Goal: Task Accomplishment & Management: Manage account settings

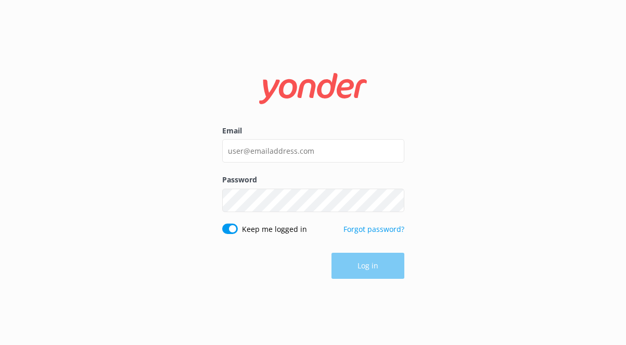
click at [287, 174] on label "Password" at bounding box center [313, 179] width 182 height 11
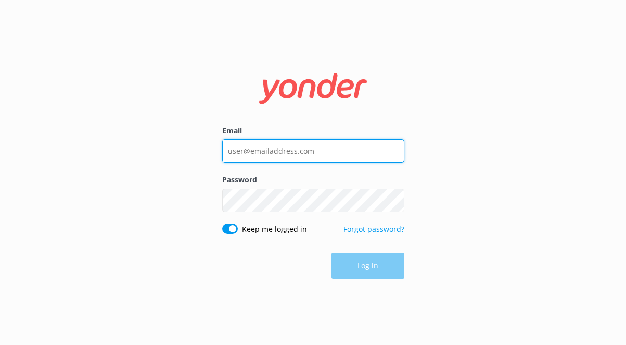
click at [287, 156] on input "Email" at bounding box center [313, 150] width 182 height 23
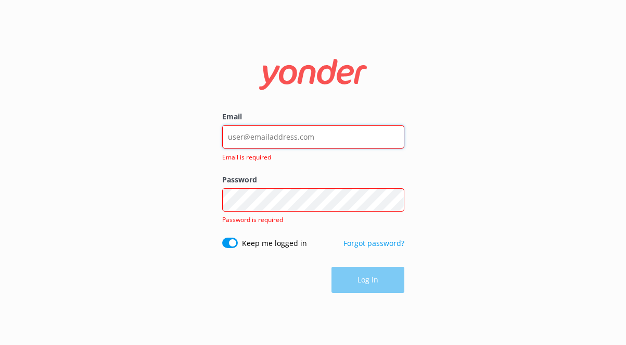
type input "[EMAIL_ADDRESS][DOMAIN_NAME]"
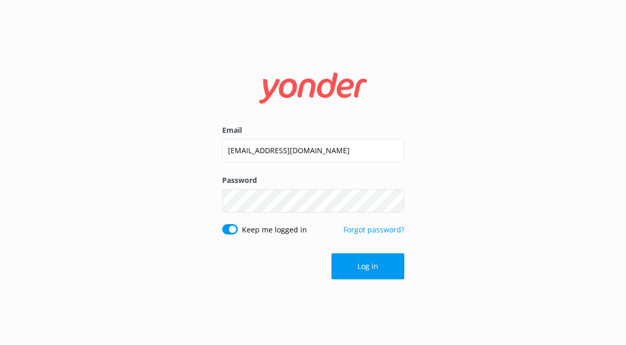
click at [347, 252] on form "Email [EMAIL_ADDRESS][DOMAIN_NAME] Password Show password Keep me logged in For…" at bounding box center [313, 172] width 182 height 228
click at [350, 259] on button "Log in" at bounding box center [368, 266] width 73 height 26
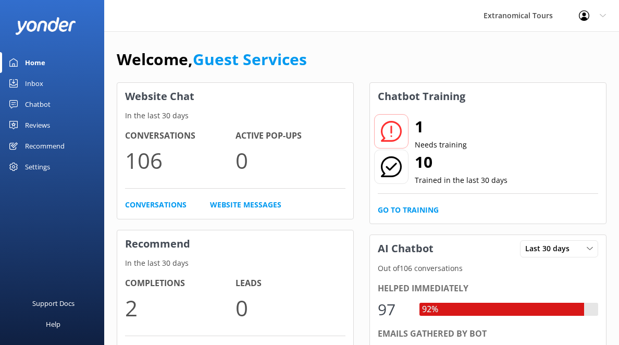
click at [79, 79] on link "Inbox" at bounding box center [52, 83] width 104 height 21
